Goal: Use online tool/utility: Utilize a website feature to perform a specific function

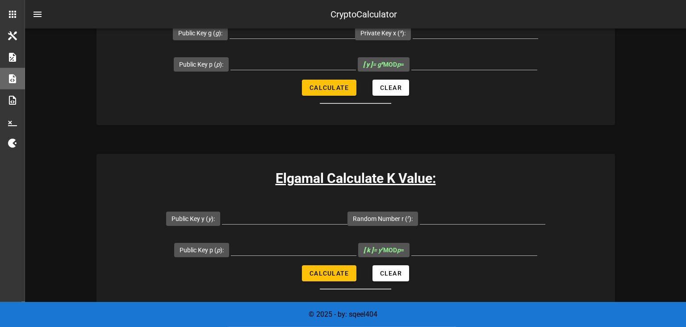
scroll to position [236, 0]
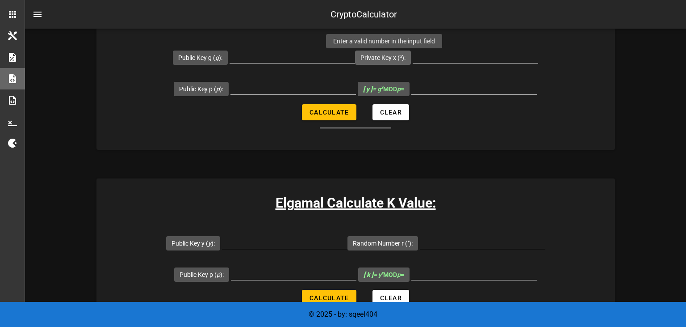
click at [406, 61] on label "Private Key x ( x ):" at bounding box center [383, 57] width 45 height 9
click at [413, 61] on input "Private Key x ( x ):" at bounding box center [476, 56] width 126 height 14
paste input "2784687438861268863"
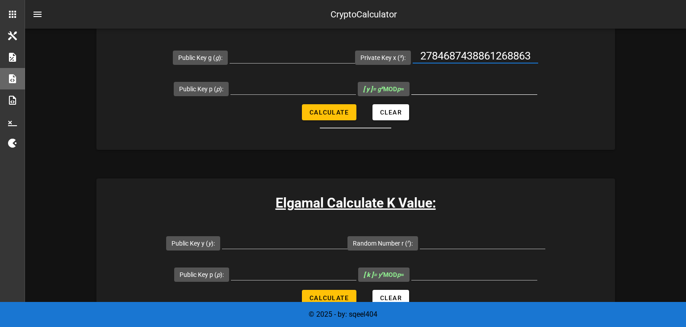
type input "2784687438861268863"
click at [453, 86] on input "[ y ] = g x MOD p =" at bounding box center [475, 87] width 126 height 14
click at [489, 84] on input "[ y ] = g x MOD p =" at bounding box center [475, 87] width 126 height 14
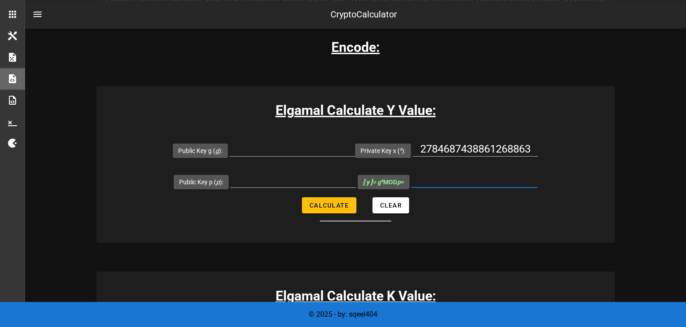
scroll to position [141, 0]
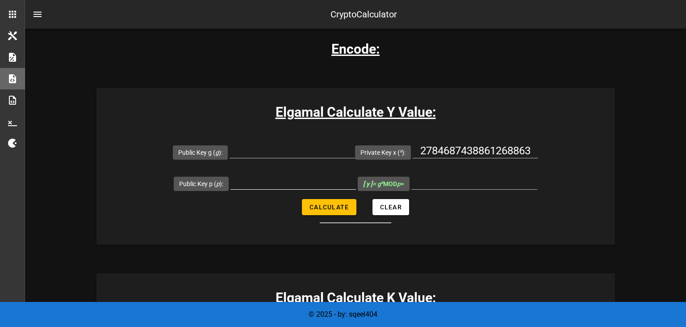
click at [323, 169] on div at bounding box center [294, 183] width 126 height 29
click at [305, 150] on input "Public Key g ( g ):" at bounding box center [293, 150] width 126 height 14
click at [441, 149] on input "2784687438861268863" at bounding box center [476, 150] width 126 height 14
click at [277, 149] on input "Public Key g ( g ):" at bounding box center [293, 150] width 126 height 14
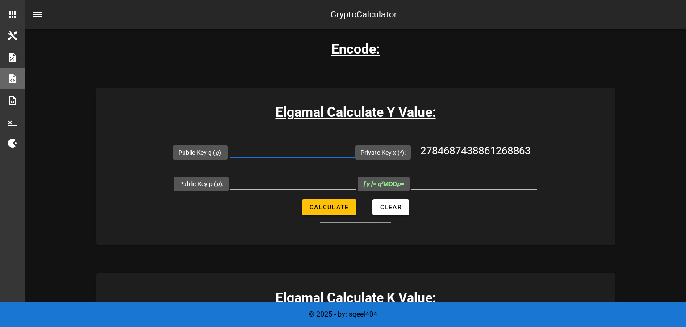
paste input "2784687438861268863"
type input "2784687438861268863"
click at [436, 147] on input "2784687438861268863" at bounding box center [476, 150] width 126 height 14
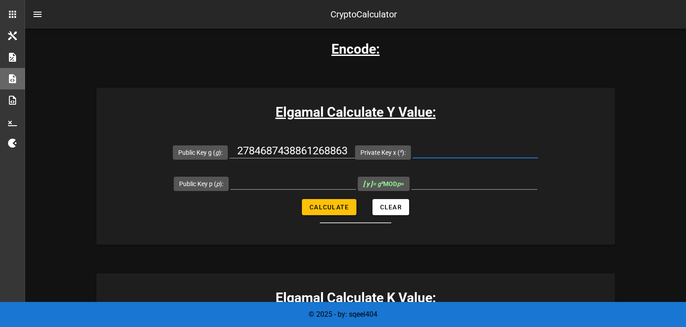
click at [448, 148] on input "Private Key x ( x ):" at bounding box center [476, 150] width 126 height 14
click at [238, 182] on input "Public Key p ( p ):" at bounding box center [294, 182] width 126 height 14
paste input "14912432766367177751"
type input "14912432766367177751"
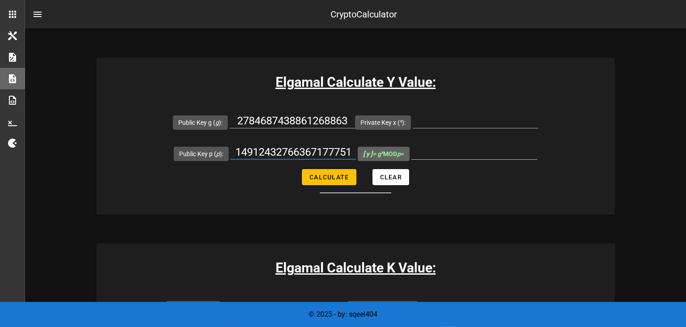
scroll to position [189, 0]
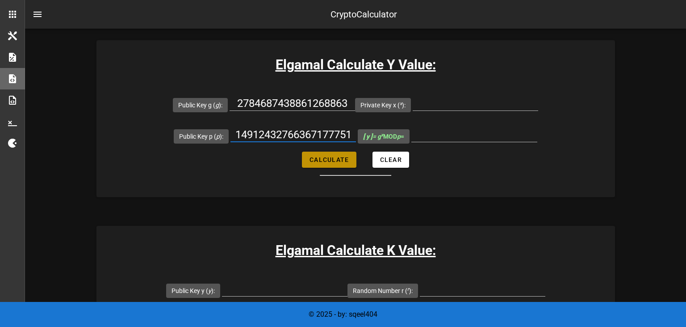
click at [346, 158] on span "Calculate" at bounding box center [329, 159] width 40 height 7
type input "All fields are required"
click at [459, 131] on input "All fields are required" at bounding box center [475, 134] width 126 height 14
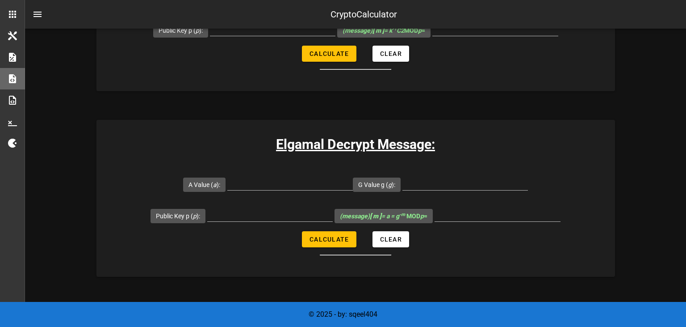
scroll to position [2003, 0]
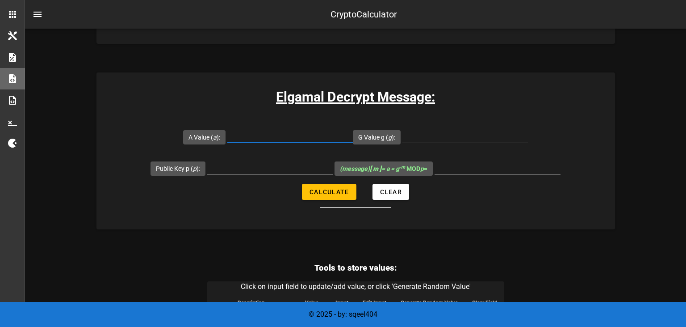
click at [290, 130] on input "A Value ( a ):" at bounding box center [290, 135] width 126 height 14
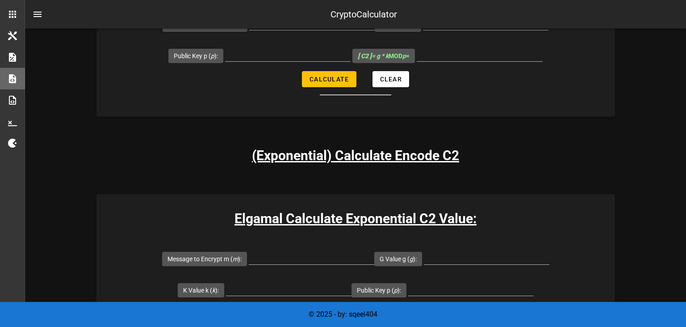
scroll to position [896, 0]
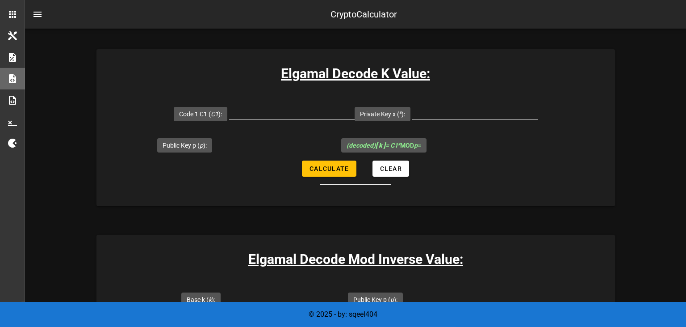
scroll to position [1144, 0]
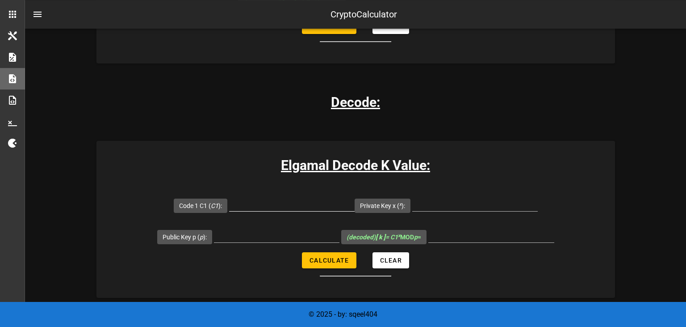
click at [260, 199] on input "Code 1 C1 ( C1 ):" at bounding box center [292, 204] width 126 height 14
paste input "12279519522290406516"
type input "12279519522290406516"
click at [439, 206] on input "Private Key x ( x ):" at bounding box center [475, 204] width 126 height 14
paste input "276108400367396891"
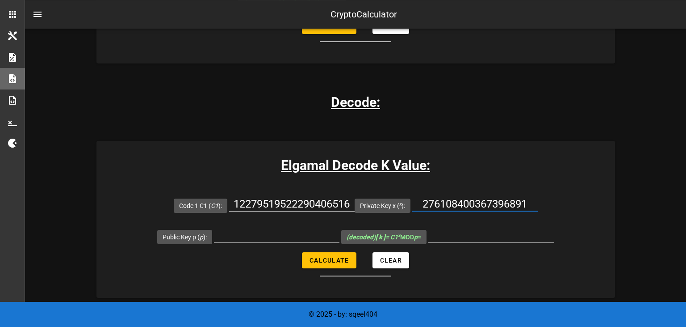
type input "276108400367396891"
click at [279, 227] on div at bounding box center [277, 237] width 126 height 29
click at [279, 231] on input "Public Key p ( p ):" at bounding box center [277, 235] width 126 height 14
paste input "14912432766367177751"
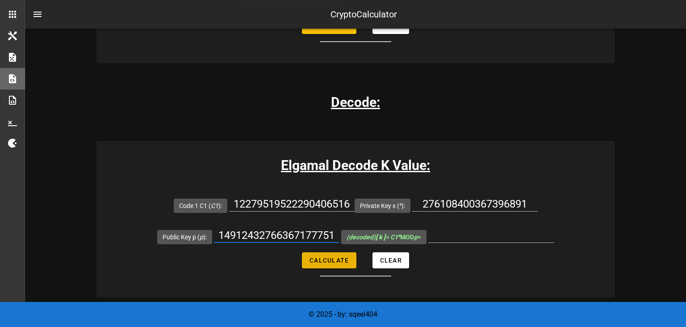
type input "14912432766367177751"
click at [341, 257] on span "Calculate" at bounding box center [329, 260] width 40 height 7
type input "8222007825759395008"
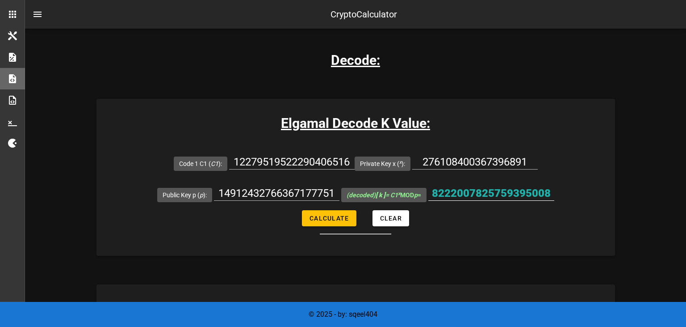
scroll to position [1191, 0]
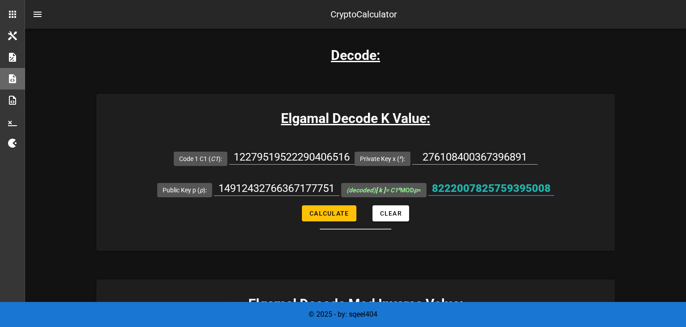
click at [467, 181] on input "8222007825759395008" at bounding box center [492, 188] width 126 height 14
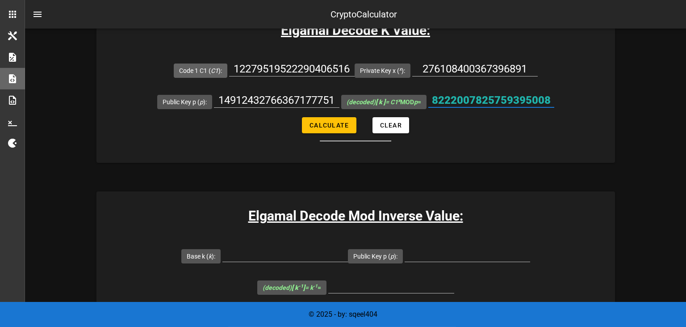
scroll to position [1333, 0]
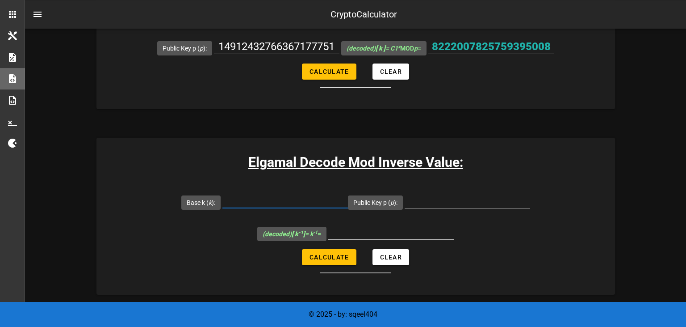
click at [250, 202] on input "Base k ( k ):" at bounding box center [286, 201] width 126 height 14
paste input "8222007825759395008"
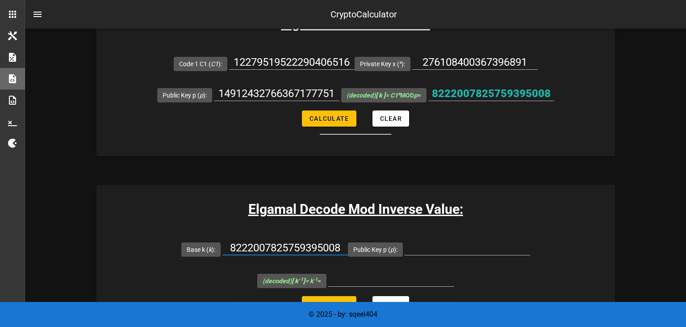
scroll to position [1285, 0]
type input "8222007825759395008"
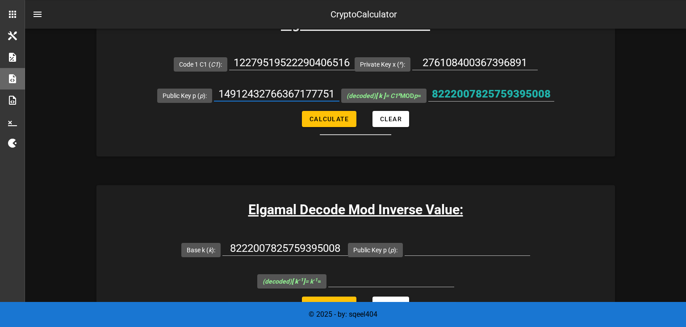
click at [244, 93] on input "14912432766367177751" at bounding box center [277, 94] width 126 height 14
click at [439, 253] on input "Public Key p ( p ):" at bounding box center [468, 248] width 126 height 14
paste input "14912432766367177751"
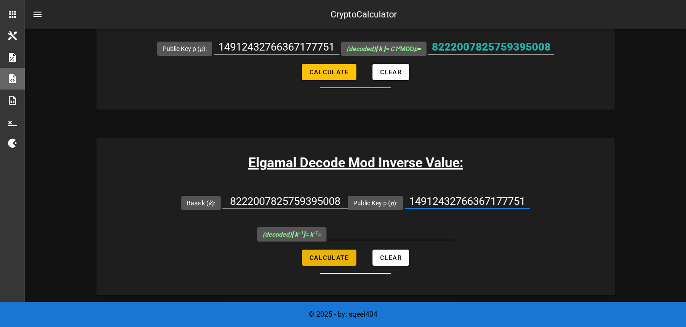
scroll to position [1333, 0]
type input "14912432766367177751"
click at [332, 258] on span "Calculate" at bounding box center [329, 256] width 40 height 7
type input "2979118589554924102"
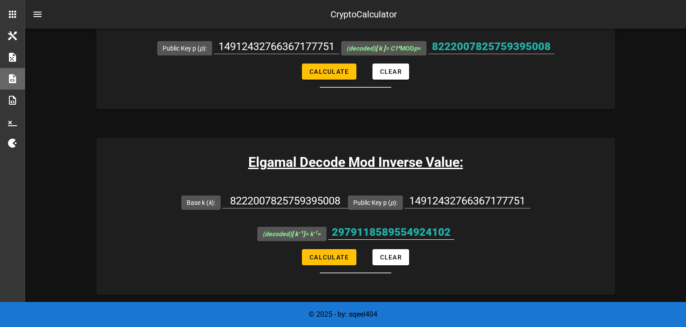
click at [370, 229] on input "2979118589554924102" at bounding box center [391, 232] width 126 height 14
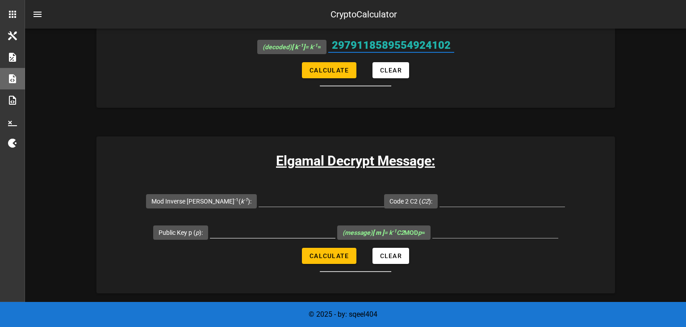
scroll to position [1521, 0]
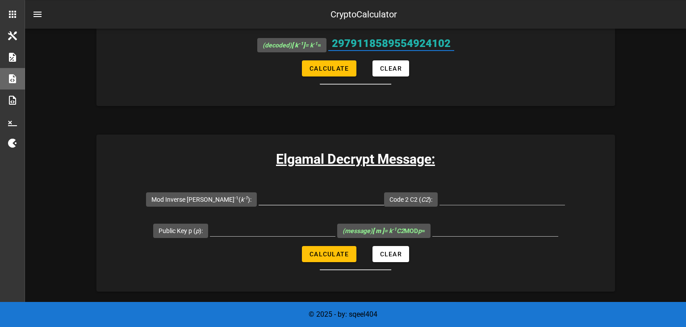
click at [317, 201] on input "Mod Inverse K k -1 ( k -1 ):" at bounding box center [322, 197] width 126 height 14
paste input "2979118589554924102"
type input "2979118589554924102"
click at [454, 197] on input "Code 2 C2 ( C2 ):" at bounding box center [503, 197] width 126 height 14
paste input "10734305369677133991"
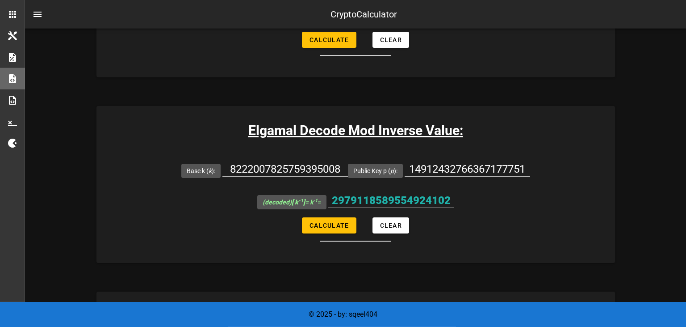
scroll to position [1333, 0]
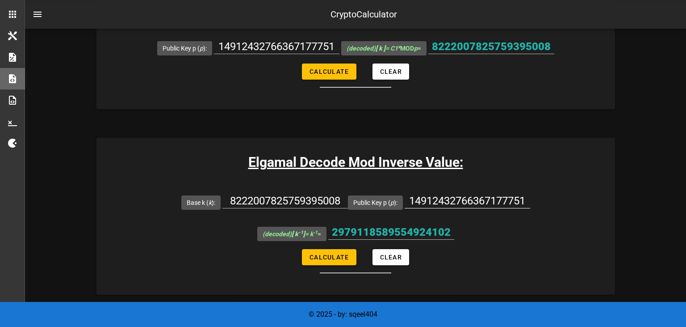
type input "10734305369677133991"
click at [419, 197] on input "14912432766367177751" at bounding box center [468, 201] width 126 height 14
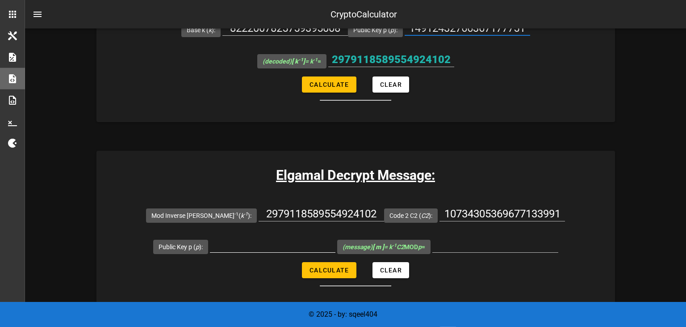
scroll to position [1521, 0]
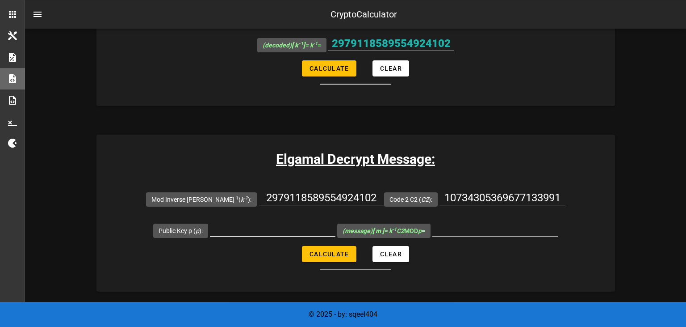
click at [297, 230] on input "Public Key p ( p ):" at bounding box center [273, 229] width 126 height 14
paste input "14912432766367177751"
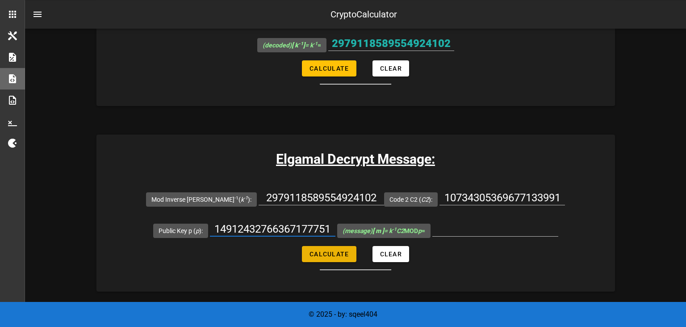
type input "14912432766367177751"
click at [330, 255] on span "Calculate" at bounding box center [329, 253] width 40 height 7
type input "108256065500018"
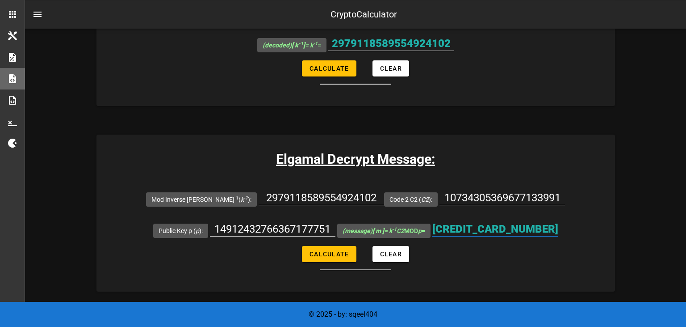
click at [467, 229] on input "108256065500018" at bounding box center [496, 229] width 126 height 14
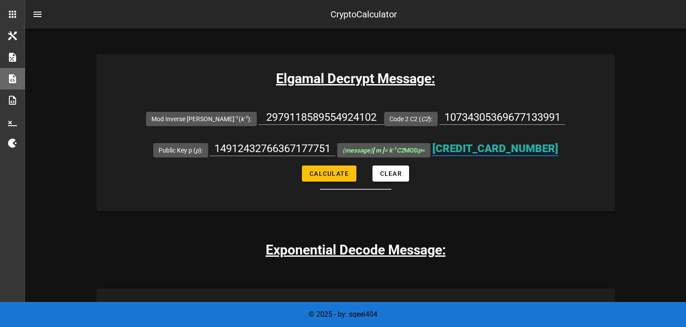
scroll to position [1616, 0]
